Goal: Entertainment & Leisure: Consume media (video, audio)

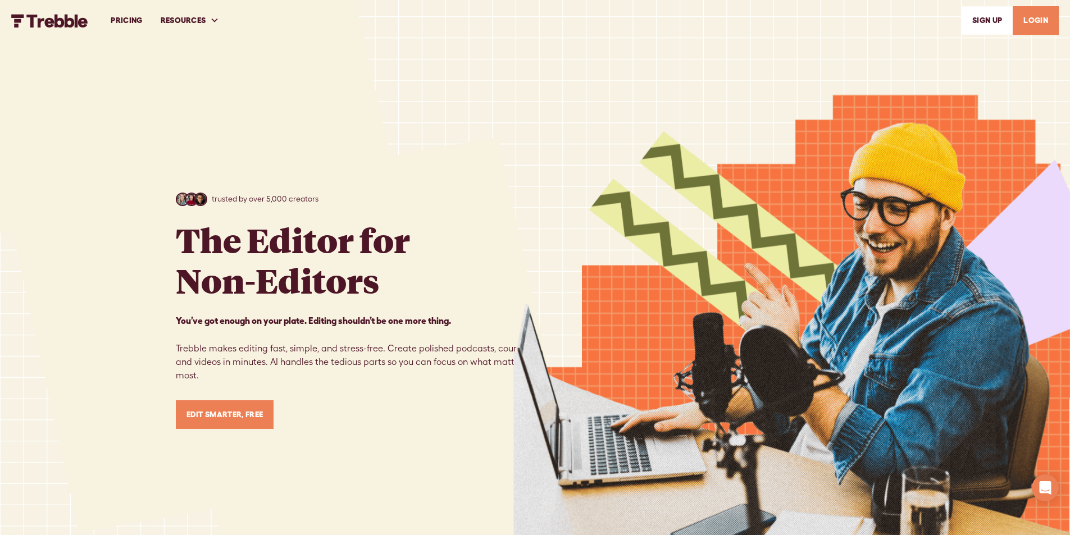
click at [1048, 25] on link "LOGIN" at bounding box center [1036, 20] width 46 height 29
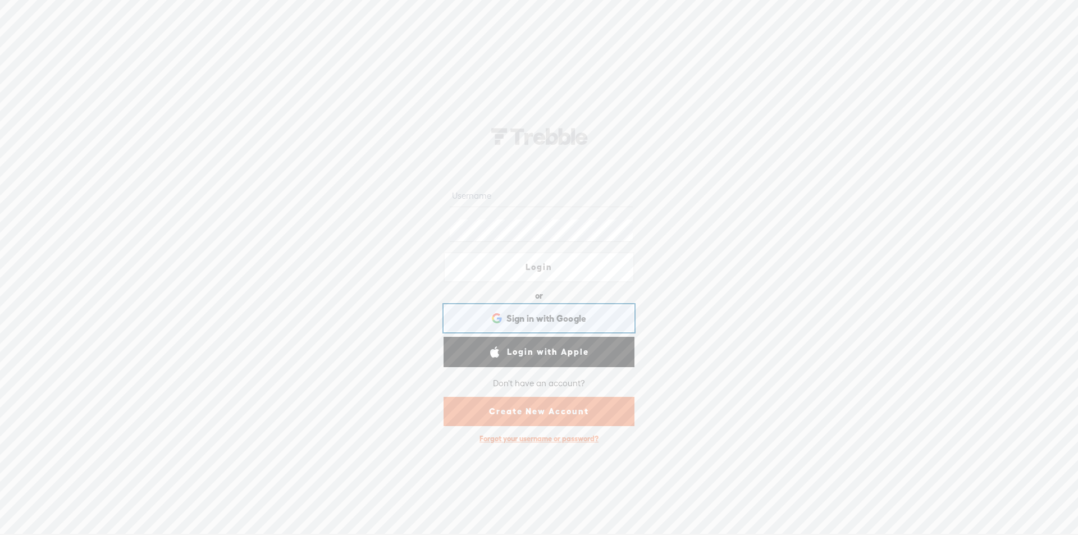
click at [529, 307] on div "Sign in with Google Sign in with Google. Opens in new tab" at bounding box center [539, 319] width 175 height 26
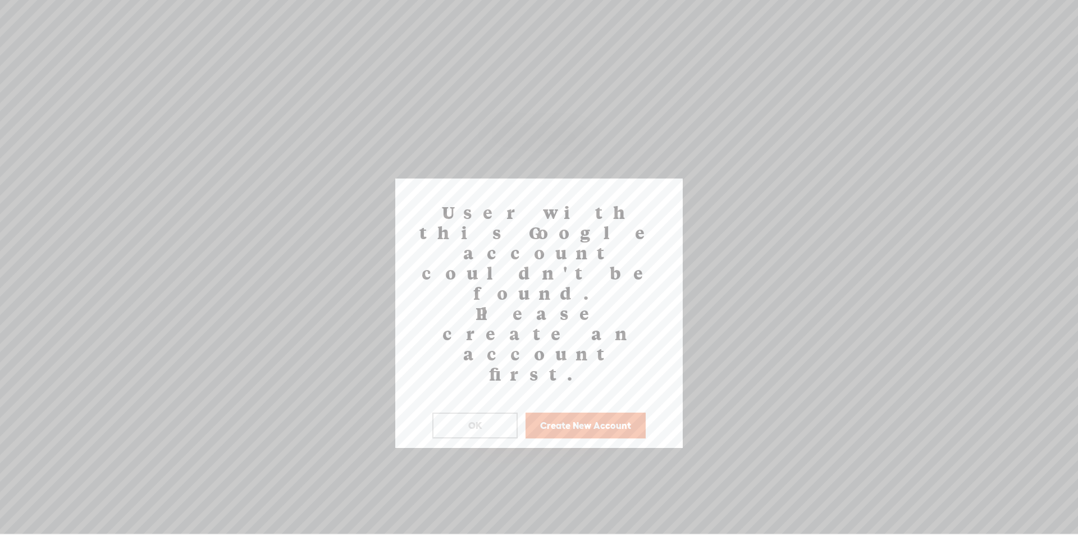
click at [548, 413] on button "Create New Account" at bounding box center [586, 426] width 120 height 26
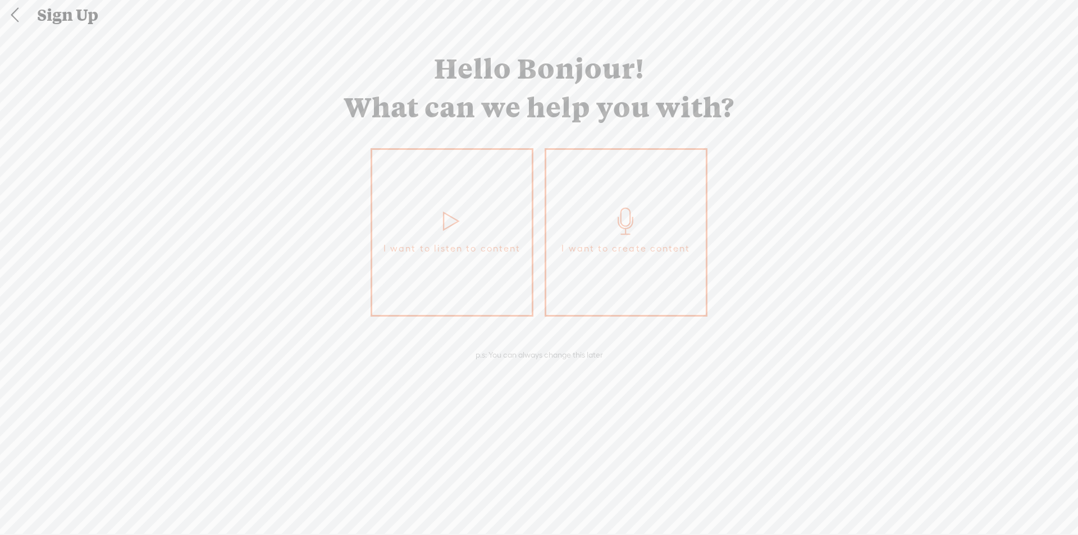
click at [403, 291] on link "I want to listen to content" at bounding box center [452, 232] width 163 height 169
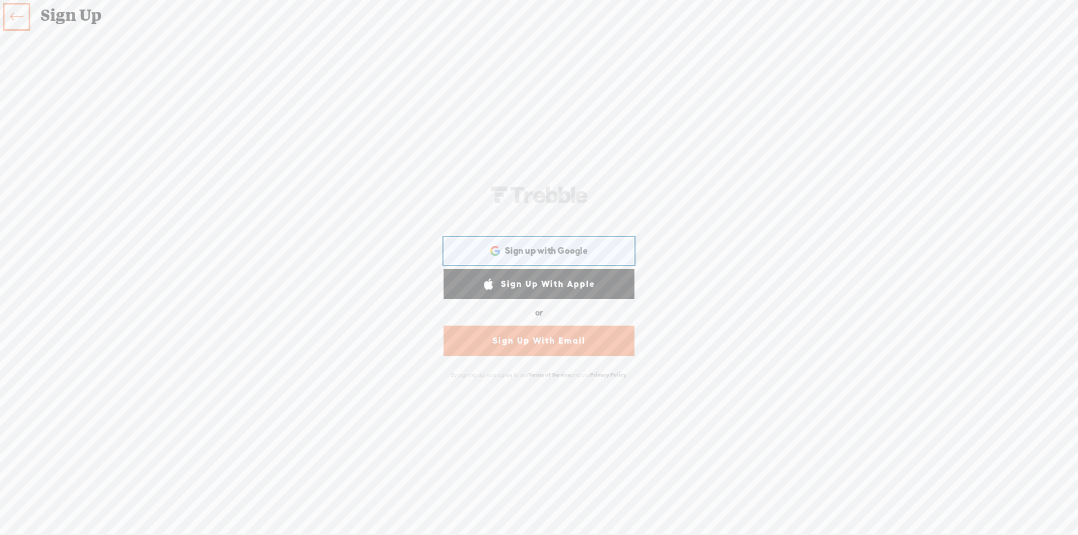
click at [525, 248] on span "Sign up with Google" at bounding box center [546, 251] width 83 height 12
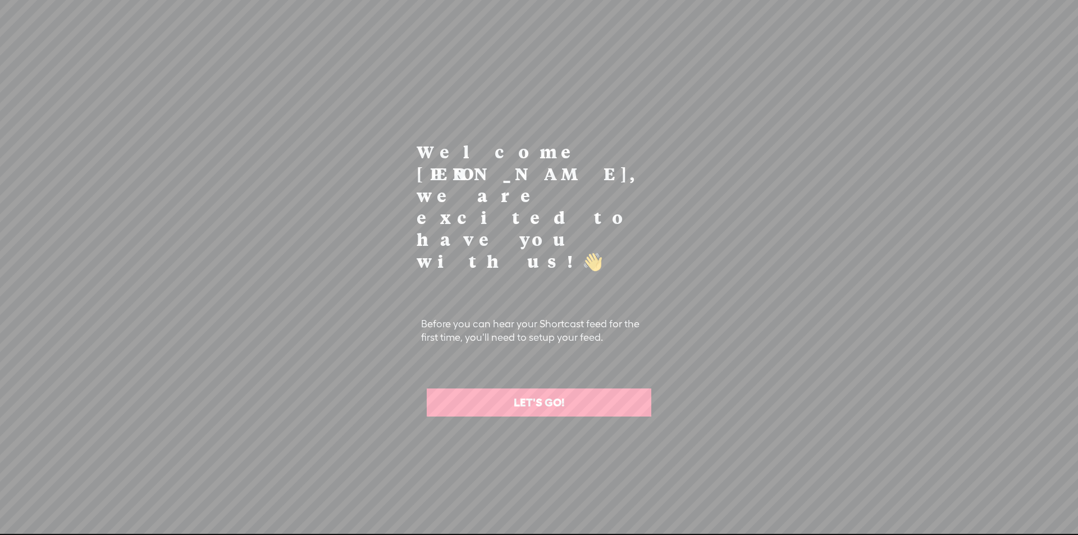
click at [573, 389] on link "LET'S GO!" at bounding box center [539, 403] width 225 height 28
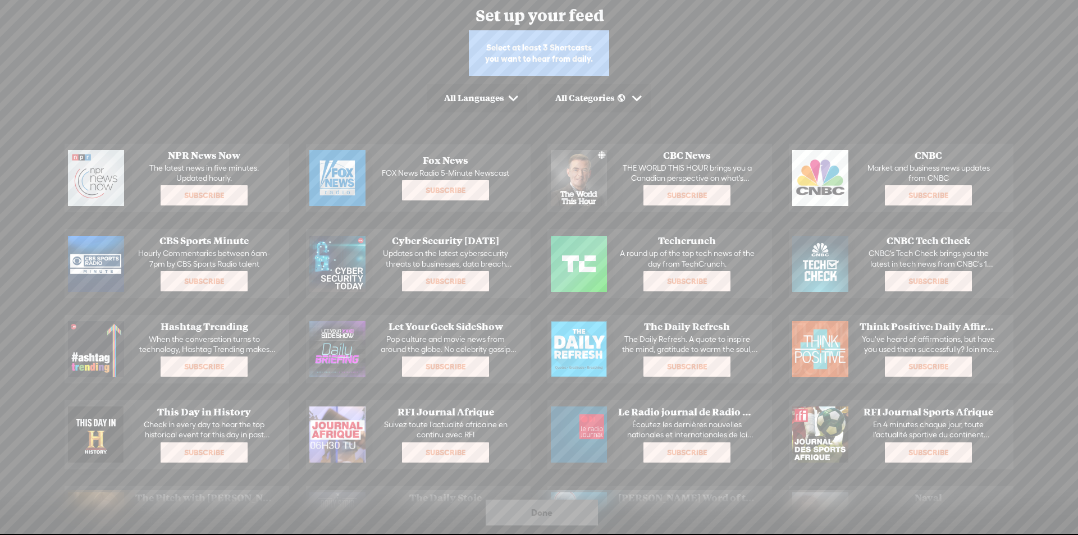
click at [585, 89] on div "All Categories" at bounding box center [595, 98] width 112 height 28
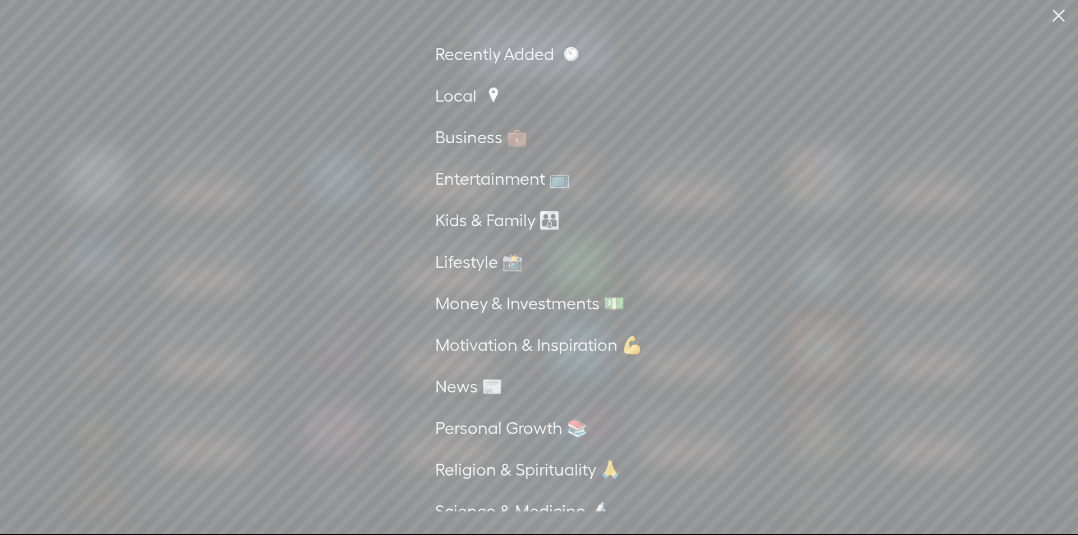
scroll to position [7, 0]
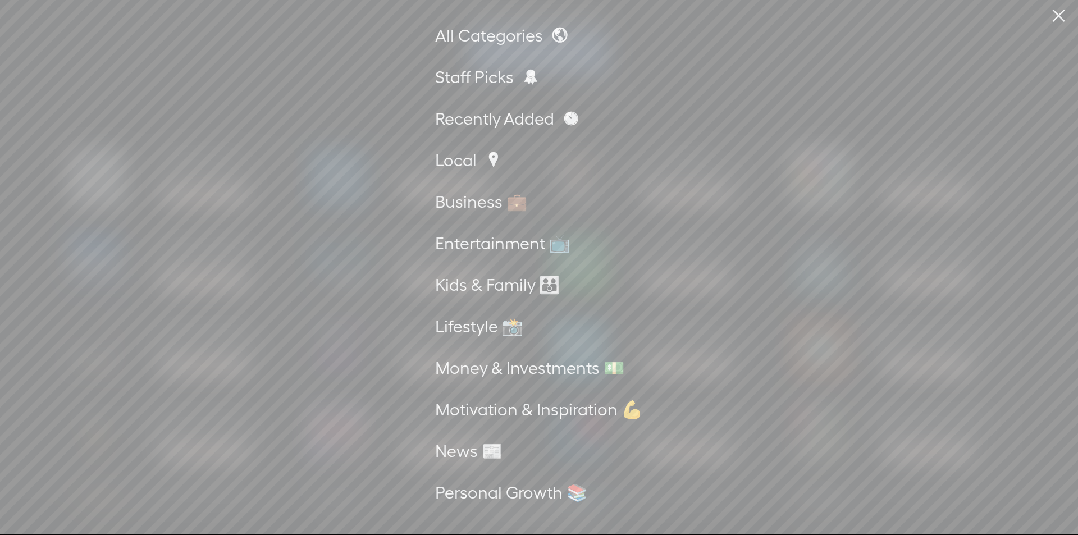
click at [450, 456] on div "News 📰" at bounding box center [539, 451] width 208 height 30
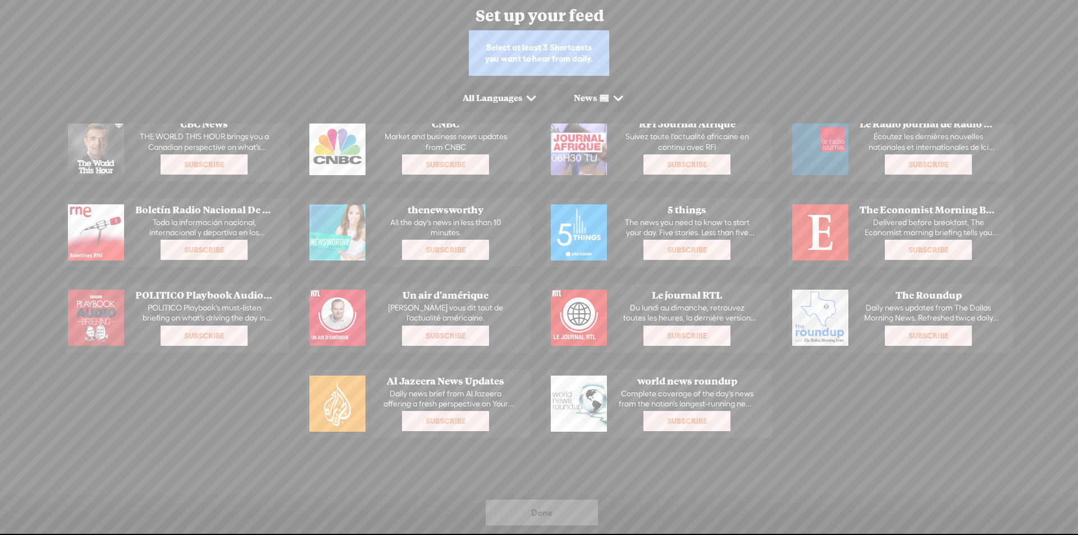
scroll to position [118, 0]
click at [523, 95] on div "News 📰" at bounding box center [493, 98] width 60 height 11
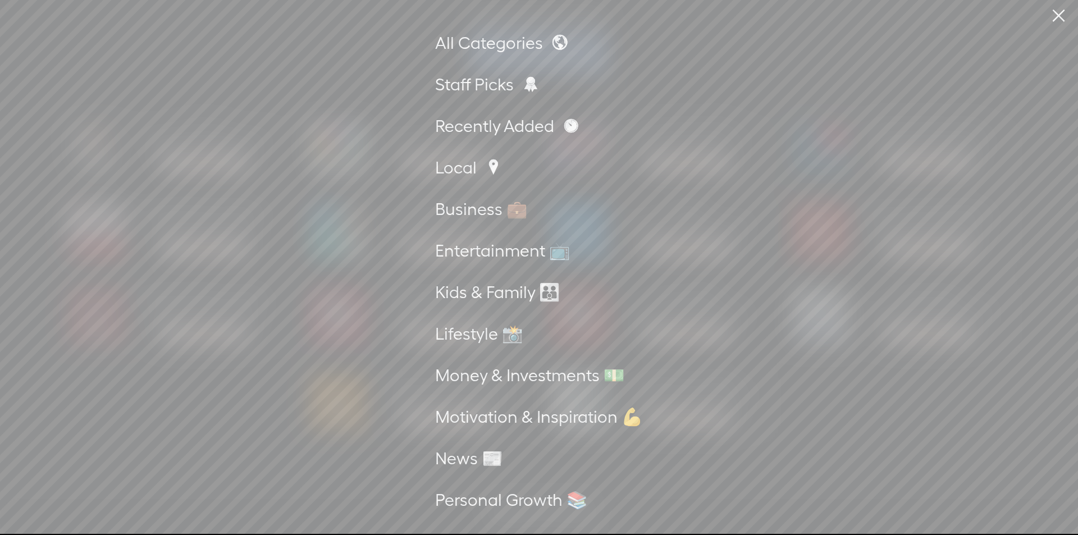
click at [477, 254] on div "Entertainment 📺" at bounding box center [539, 251] width 208 height 30
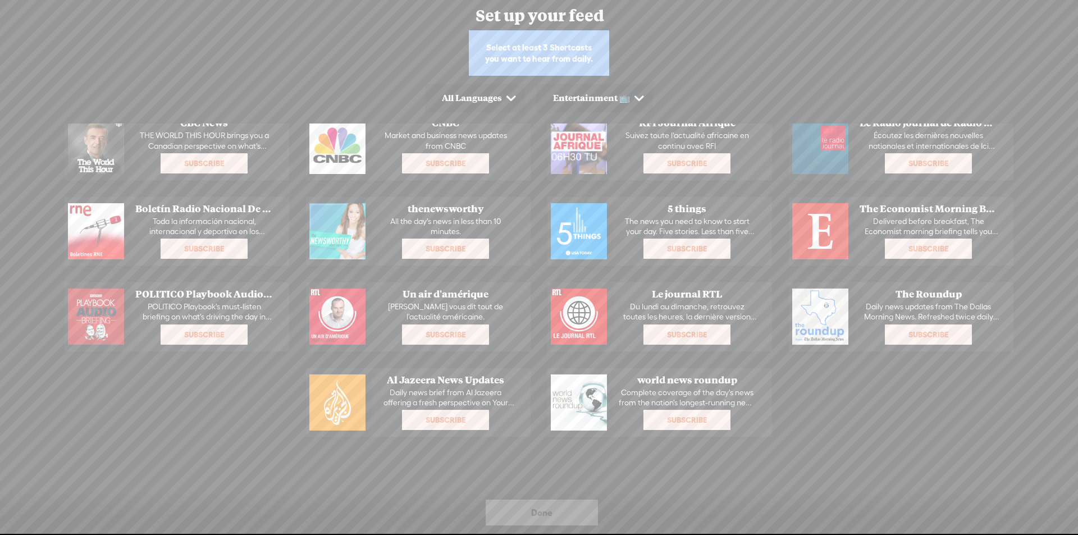
scroll to position [0, 0]
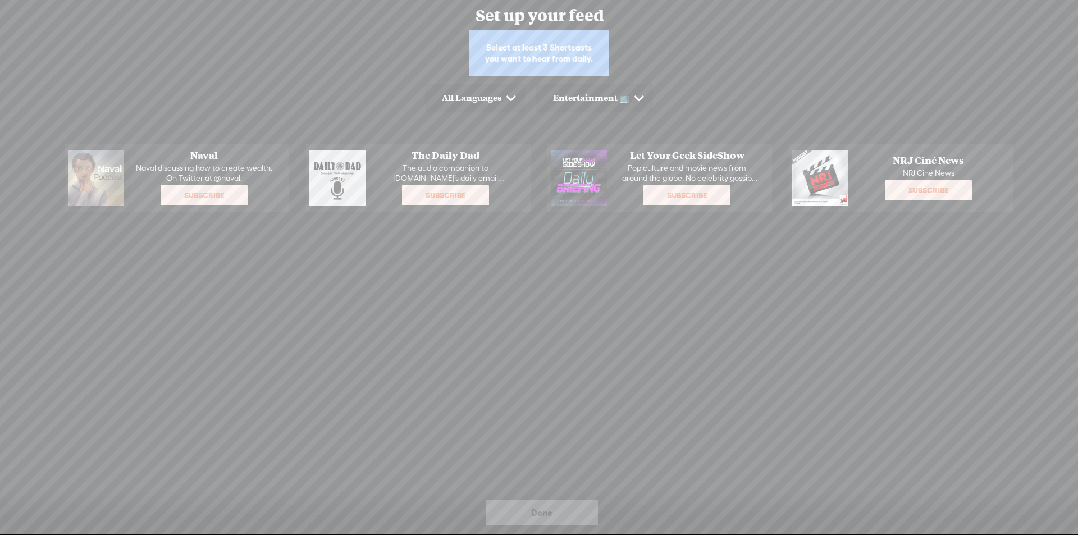
click at [687, 185] on div "Subscribe Tap here to add this to your daily listen" at bounding box center [687, 195] width 87 height 20
click at [674, 199] on span "Subscribe" at bounding box center [687, 195] width 85 height 18
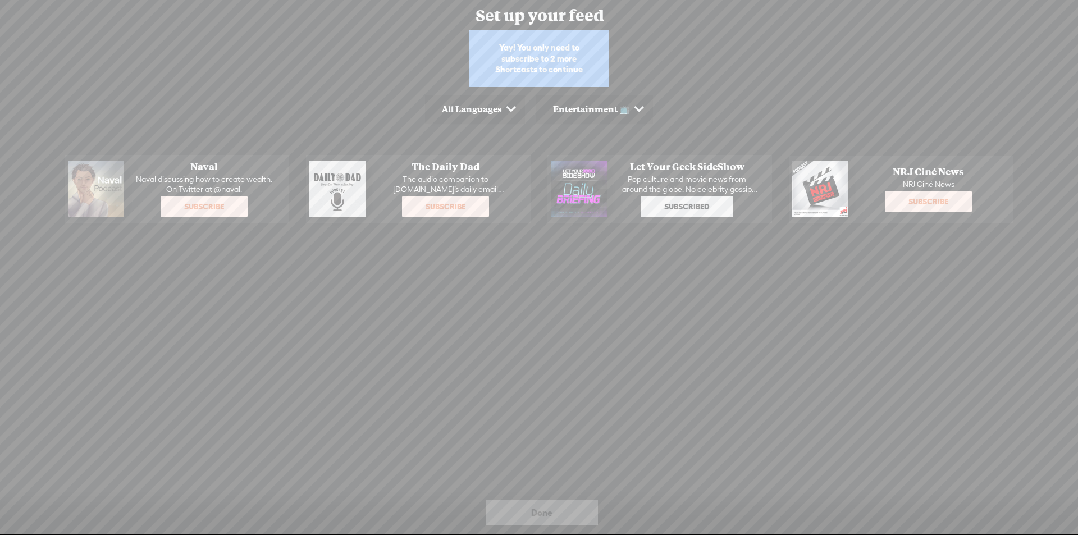
click at [502, 106] on div "Entertainment 📺" at bounding box center [472, 109] width 60 height 11
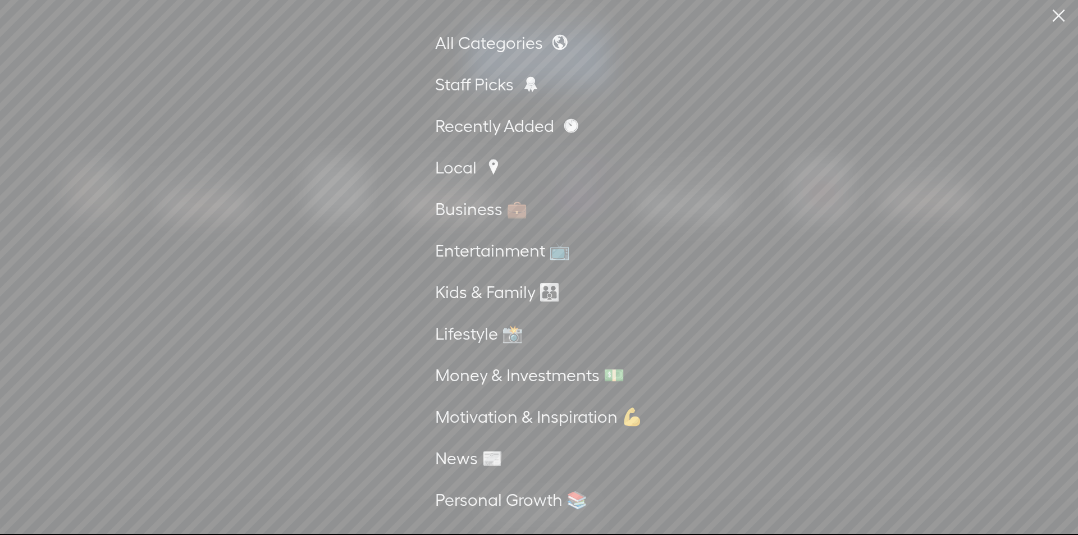
click at [472, 326] on div "Lifestyle 📸" at bounding box center [539, 334] width 208 height 30
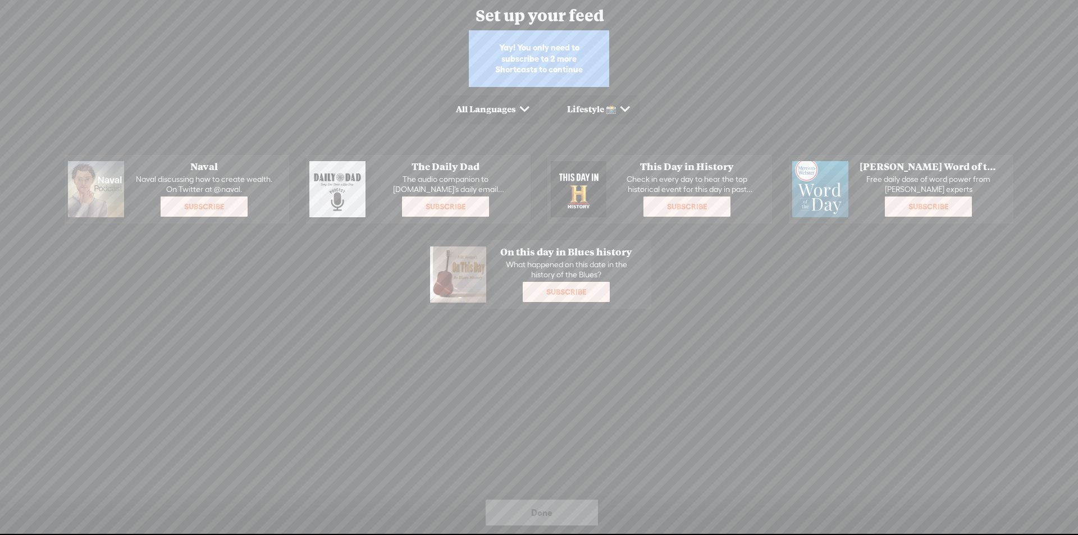
click at [516, 107] on div "Lifestyle 📸" at bounding box center [486, 109] width 60 height 11
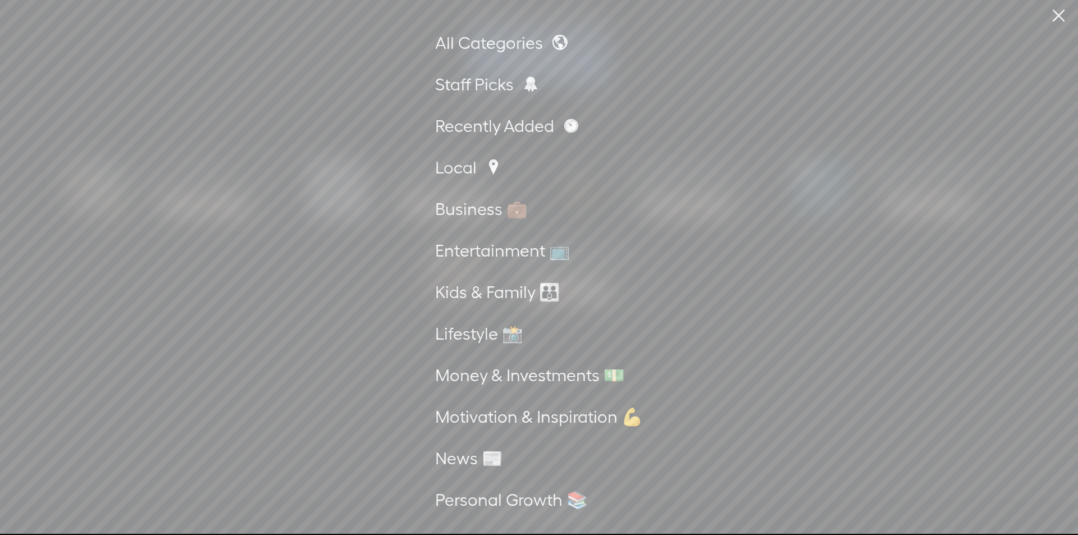
click at [481, 47] on div "All Categories" at bounding box center [539, 43] width 208 height 30
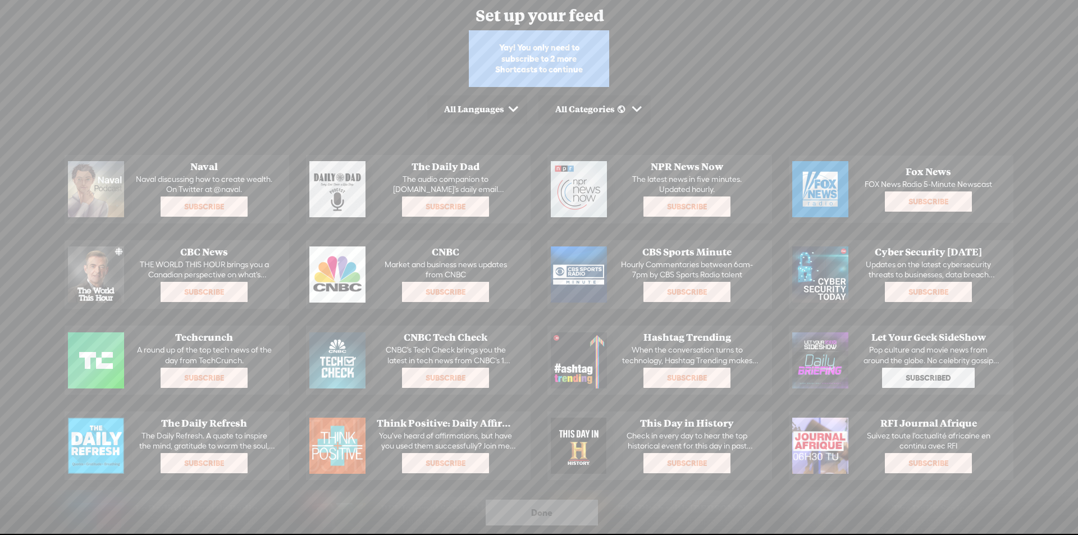
click at [435, 289] on span "Subscribe" at bounding box center [445, 292] width 85 height 18
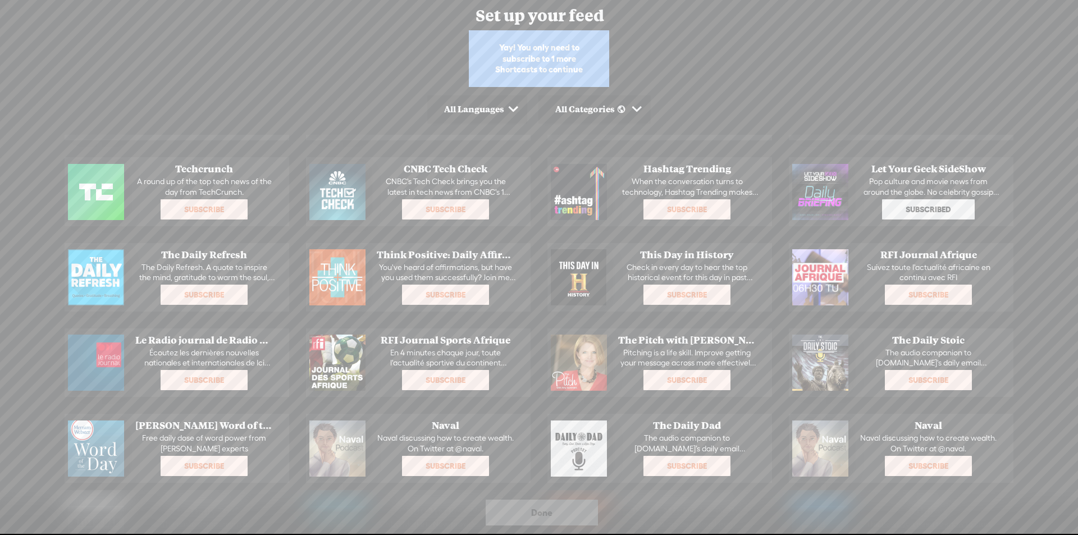
scroll to position [393, 0]
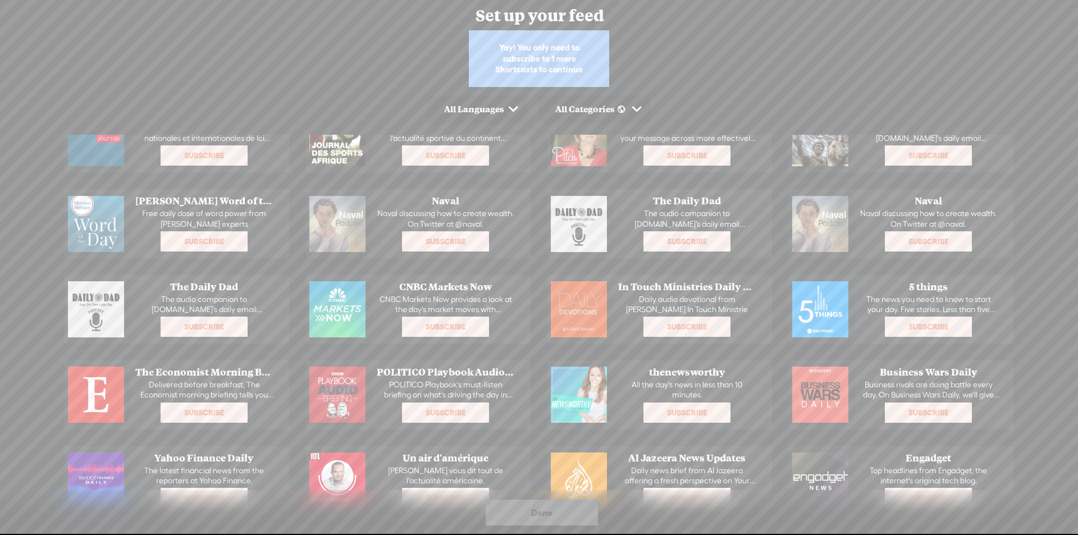
click at [664, 407] on span "Subscribe" at bounding box center [687, 413] width 85 height 18
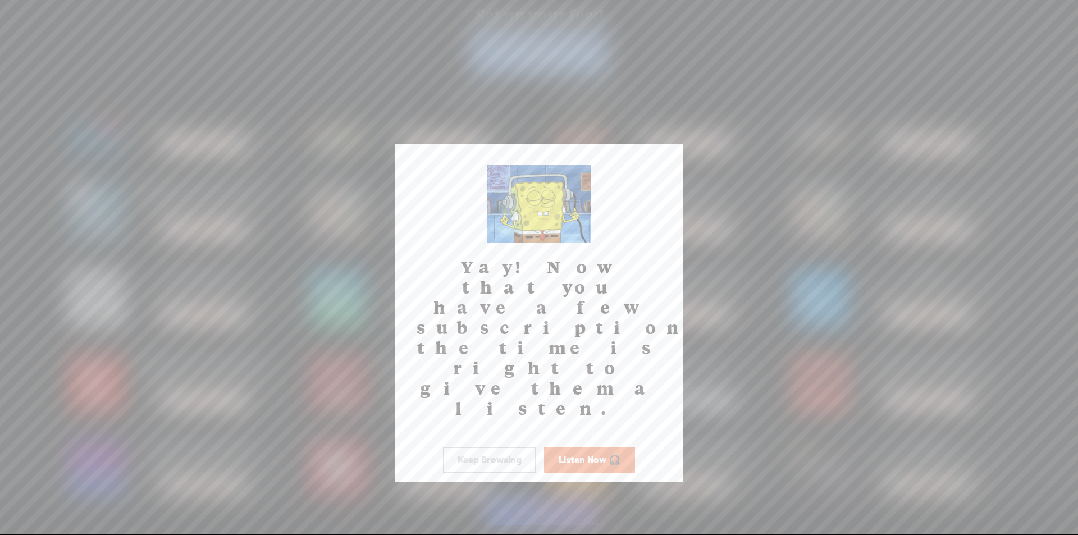
click at [510, 447] on button "Keep Browsing" at bounding box center [489, 460] width 93 height 26
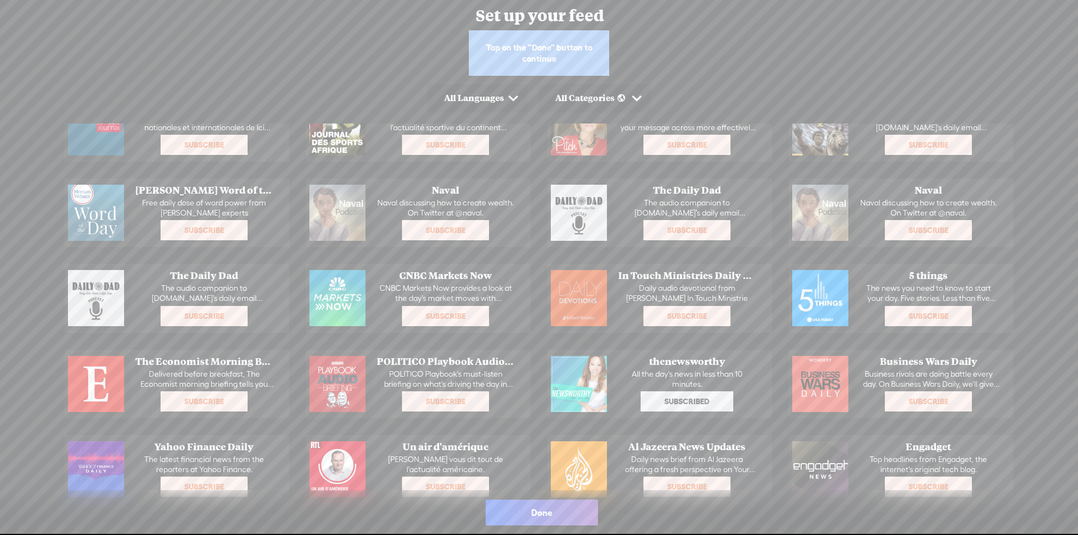
click at [521, 512] on div "Done" at bounding box center [542, 513] width 112 height 26
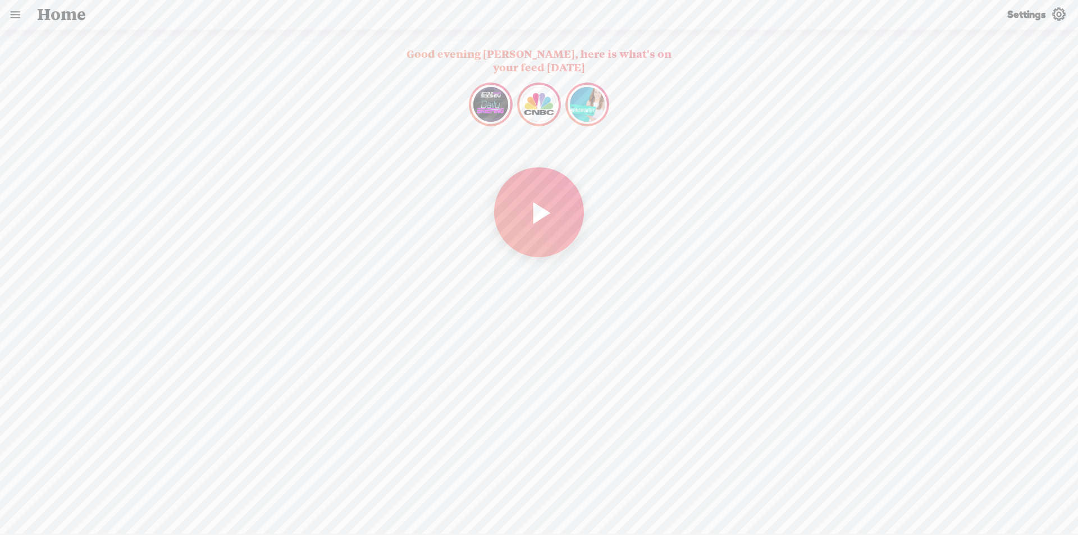
click at [18, 16] on link at bounding box center [15, 14] width 29 height 29
click at [67, 297] on div "SEARCH" at bounding box center [56, 302] width 35 height 10
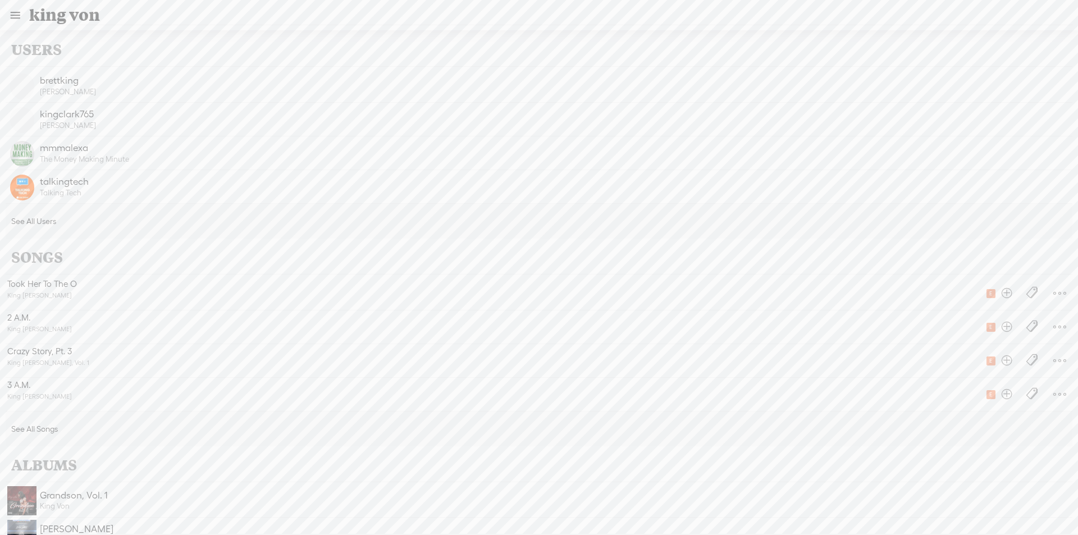
type input "king von"
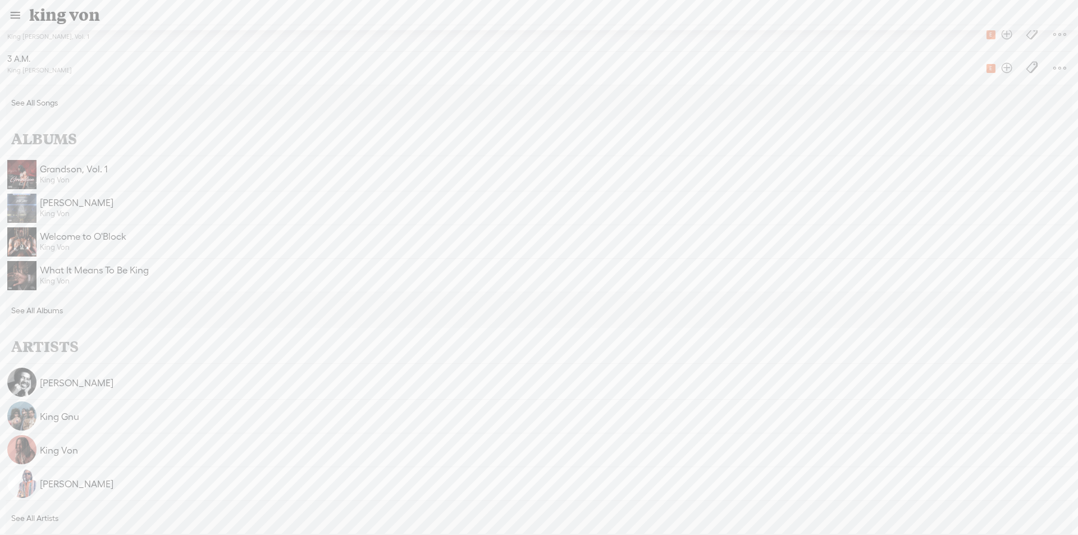
scroll to position [119, 0]
drag, startPoint x: 80, startPoint y: 444, endPoint x: 30, endPoint y: 465, distance: 54.1
click at [30, 465] on o "King Von" at bounding box center [537, 449] width 1063 height 33
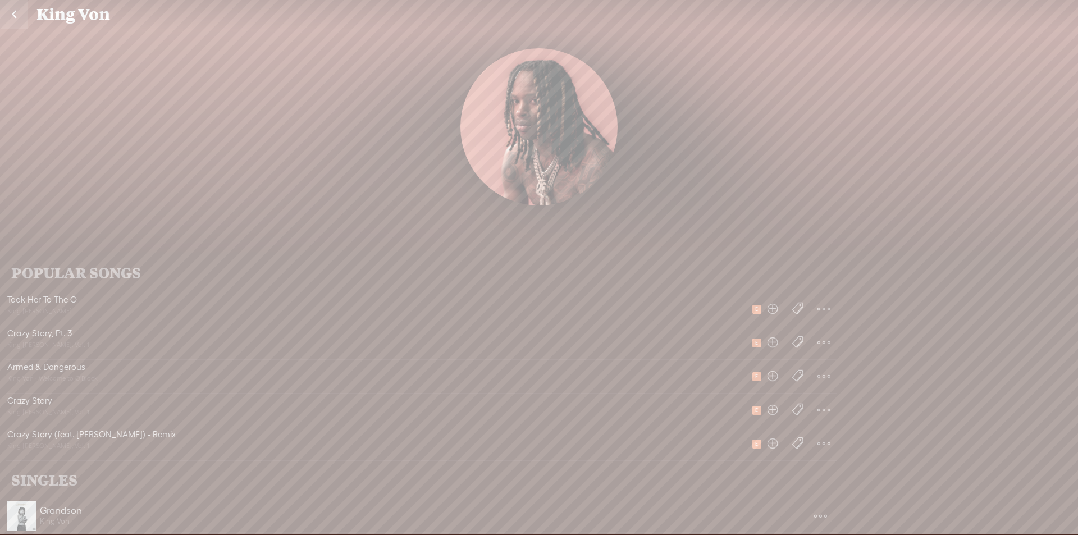
click at [814, 305] on o at bounding box center [824, 309] width 25 height 33
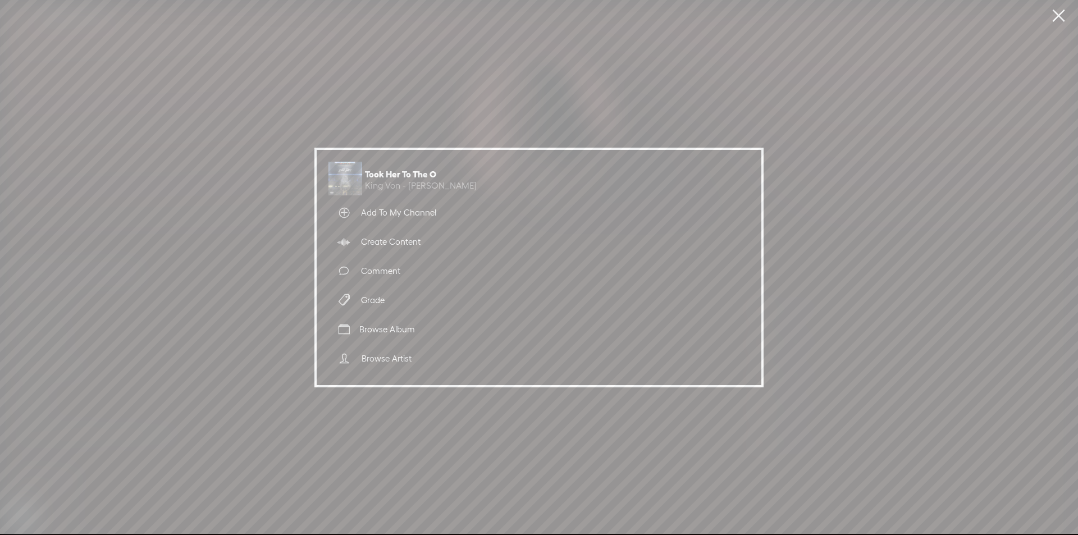
click at [748, 86] on div "Took Her To The O King Von - [PERSON_NAME] Add To My Channel Create Content Com…" at bounding box center [539, 267] width 1078 height 535
click at [807, 263] on div "Took Her To The O King Von - [PERSON_NAME] Add To My Channel Create Content Com…" at bounding box center [539, 267] width 1078 height 535
click at [1058, 12] on link at bounding box center [1059, 15] width 28 height 31
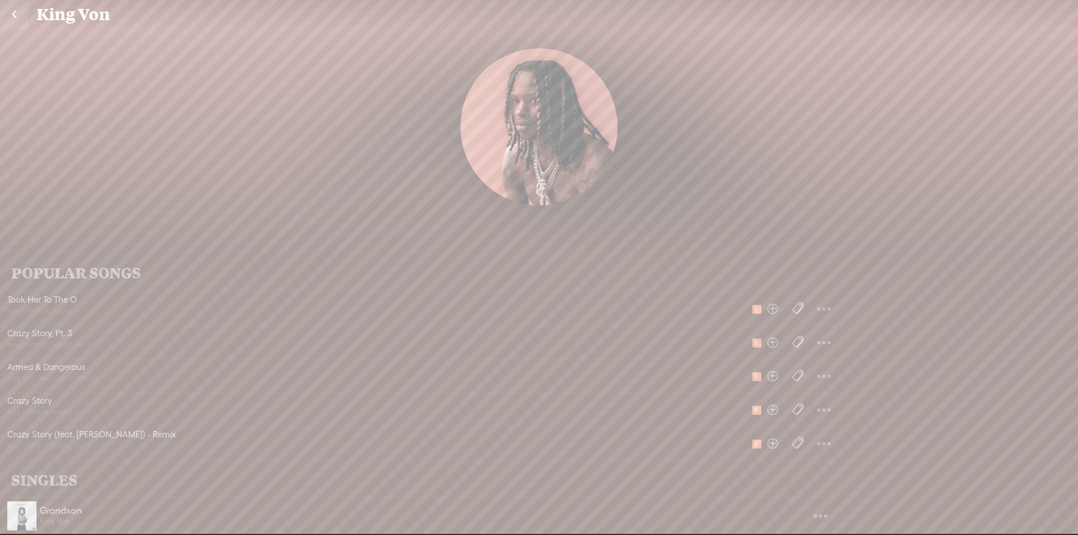
drag, startPoint x: 565, startPoint y: 204, endPoint x: 433, endPoint y: 491, distance: 315.4
click at [494, 535] on html "Hold on tight . . . Yay! Now that you have a few subscriptions, the time is rig…" at bounding box center [539, 267] width 1078 height 535
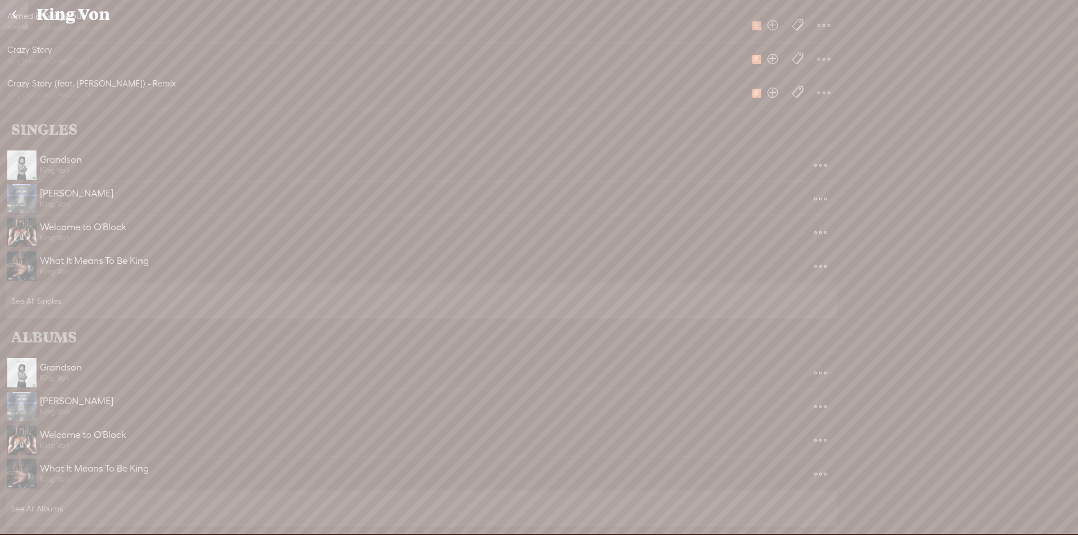
scroll to position [449, 0]
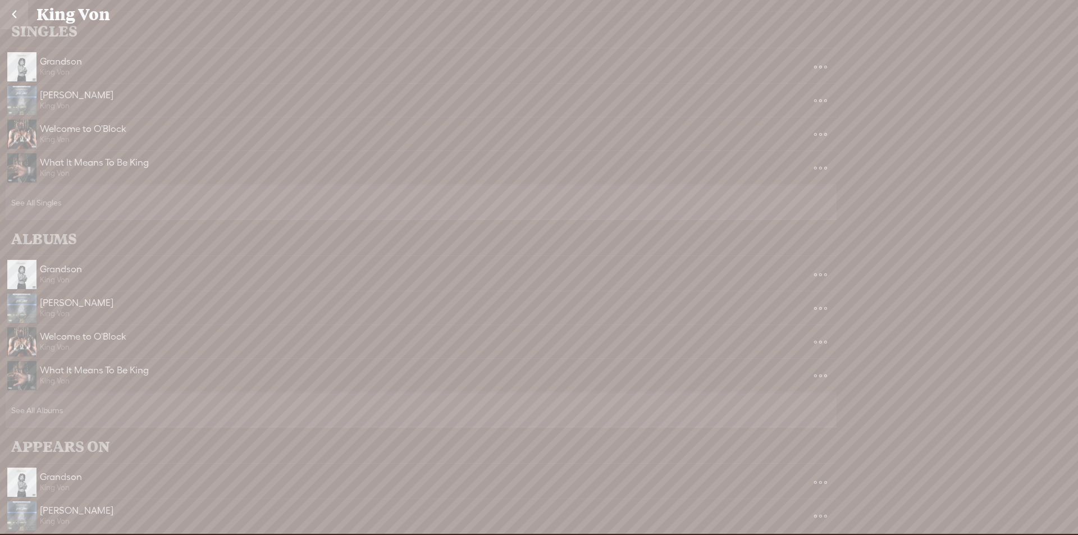
click at [817, 74] on o at bounding box center [821, 67] width 28 height 13
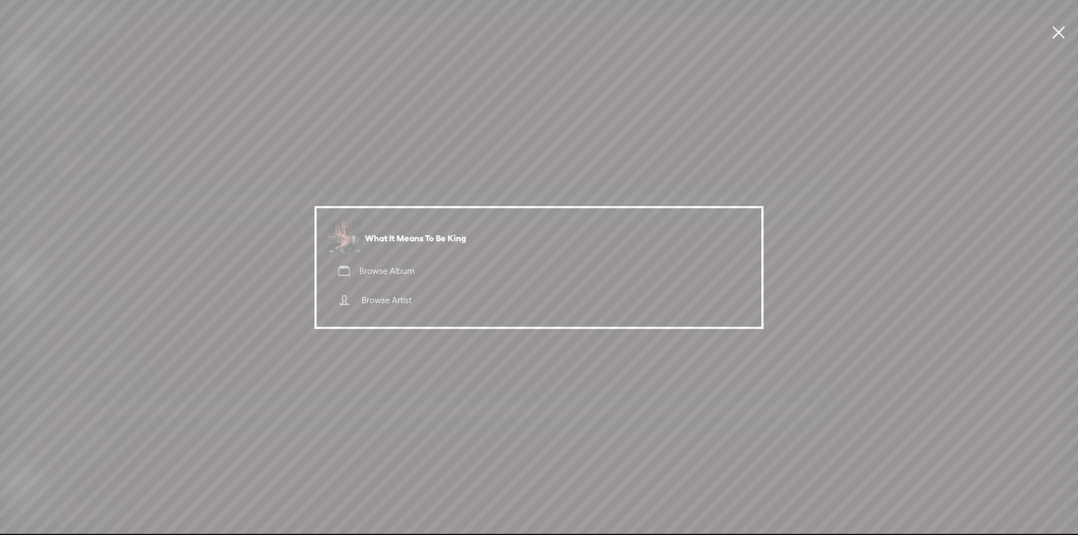
click at [370, 294] on link "Browse Artist" at bounding box center [541, 300] width 417 height 29
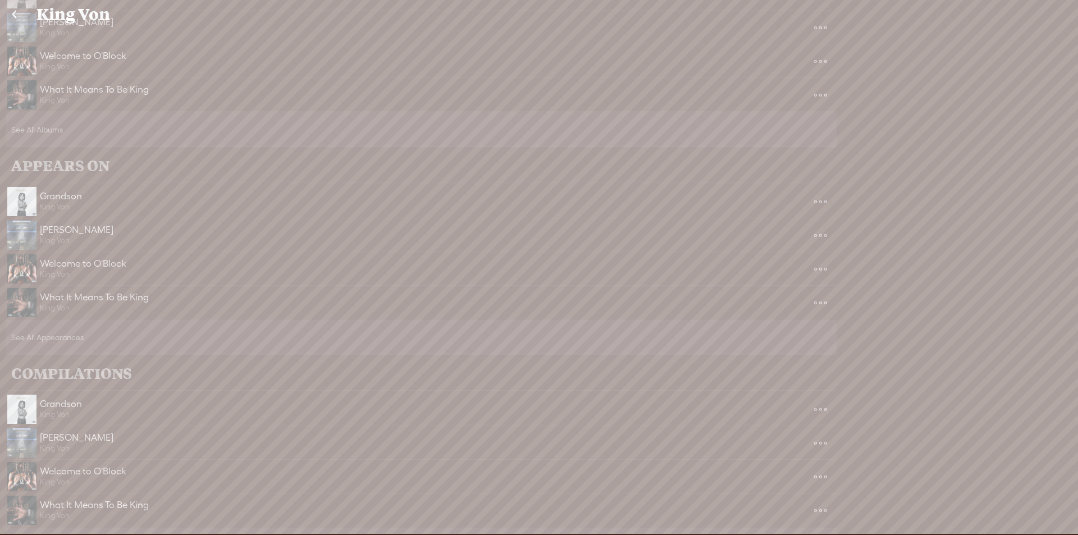
scroll to position [759, 0]
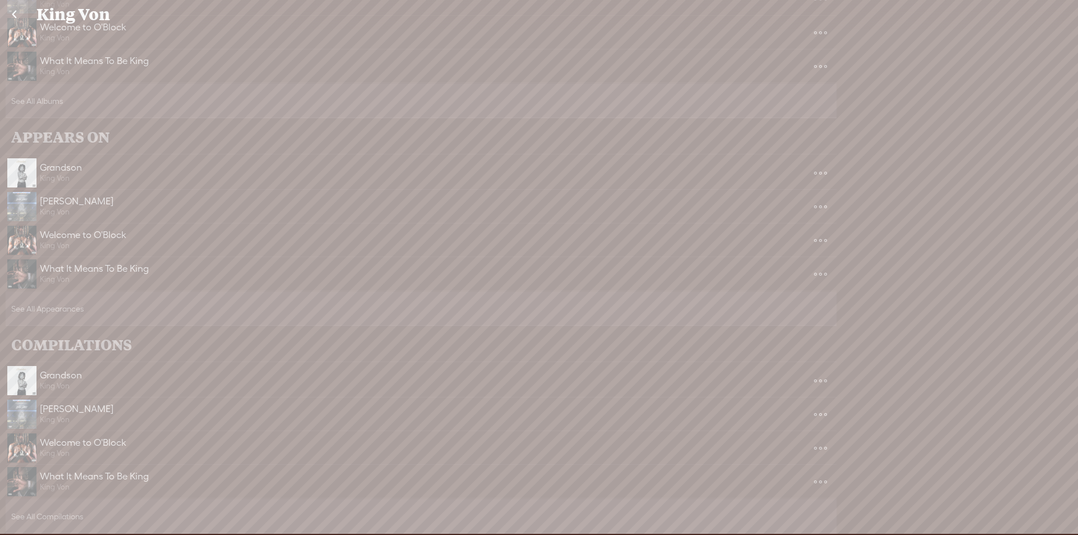
click at [11, 21] on link at bounding box center [14, 14] width 28 height 29
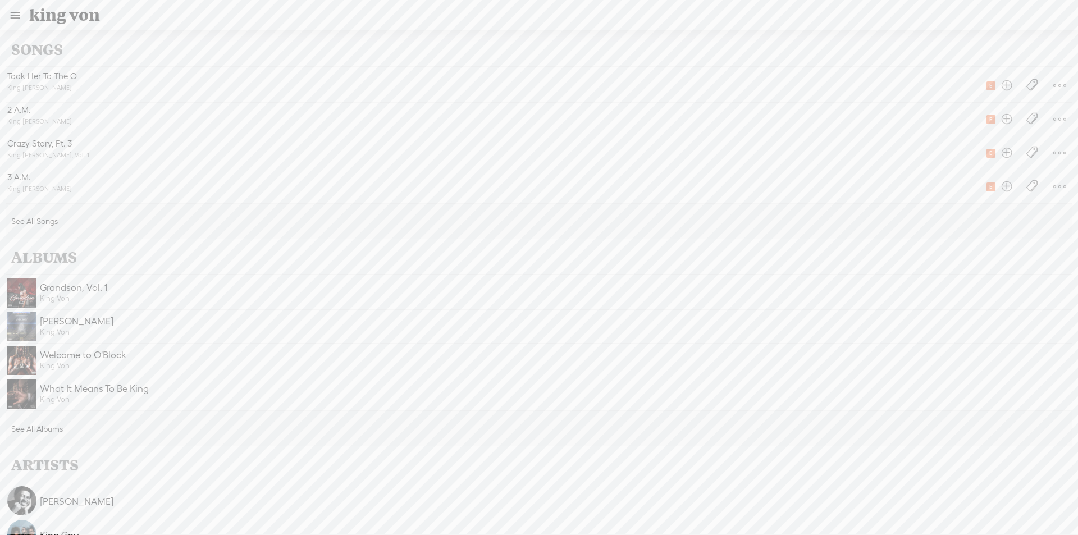
click at [1048, 80] on o at bounding box center [1060, 85] width 26 height 33
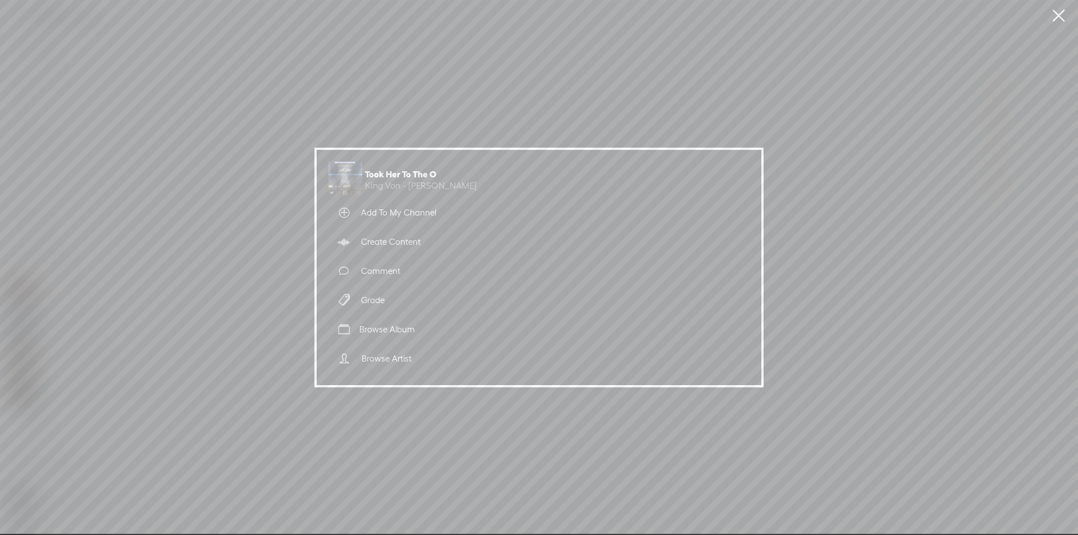
drag, startPoint x: 598, startPoint y: 113, endPoint x: 1065, endPoint y: 3, distance: 480.1
click at [597, 112] on div "Took Her To The O King Von - [PERSON_NAME] Add To My Channel Create Content Com…" at bounding box center [539, 267] width 1078 height 535
click at [1059, 18] on link at bounding box center [1059, 15] width 28 height 31
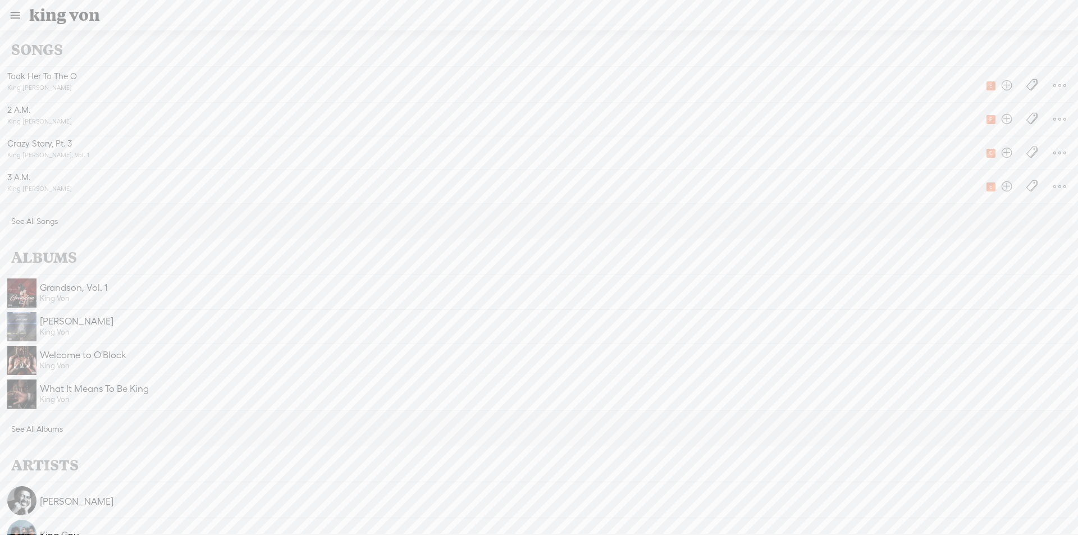
click at [167, 257] on div "ALBUMS" at bounding box center [539, 257] width 1067 height 34
click at [17, 13] on link at bounding box center [15, 15] width 29 height 29
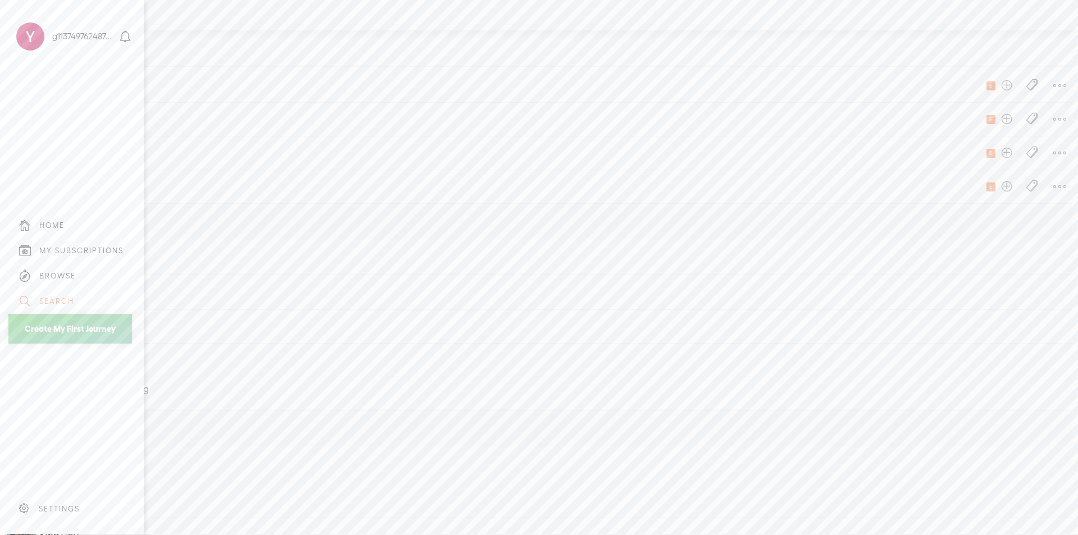
click at [38, 216] on div "HOME" at bounding box center [71, 225] width 127 height 25
